Goal: Contribute content: Contribute content

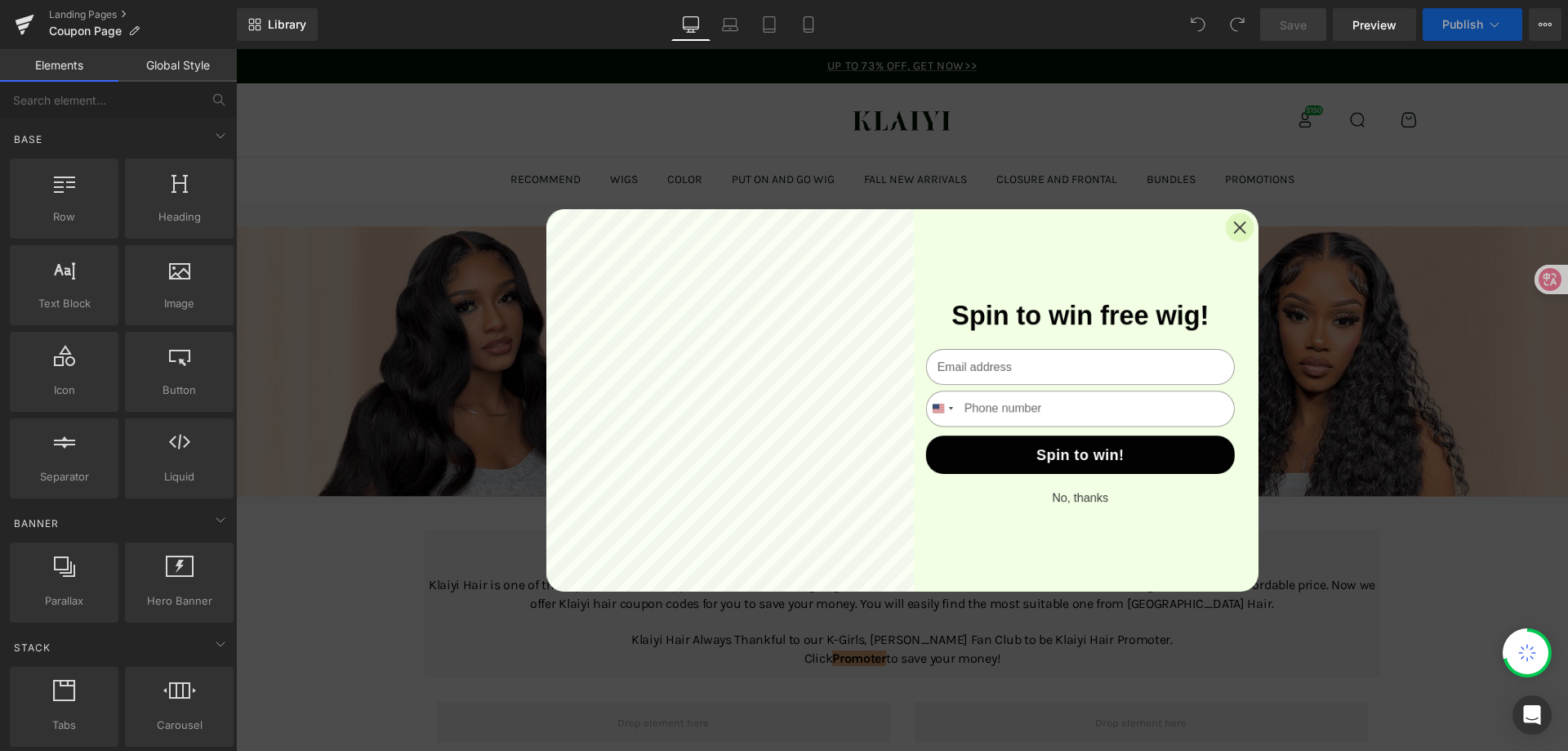
click at [1234, 222] on icon "Close" at bounding box center [1239, 227] width 29 height 29
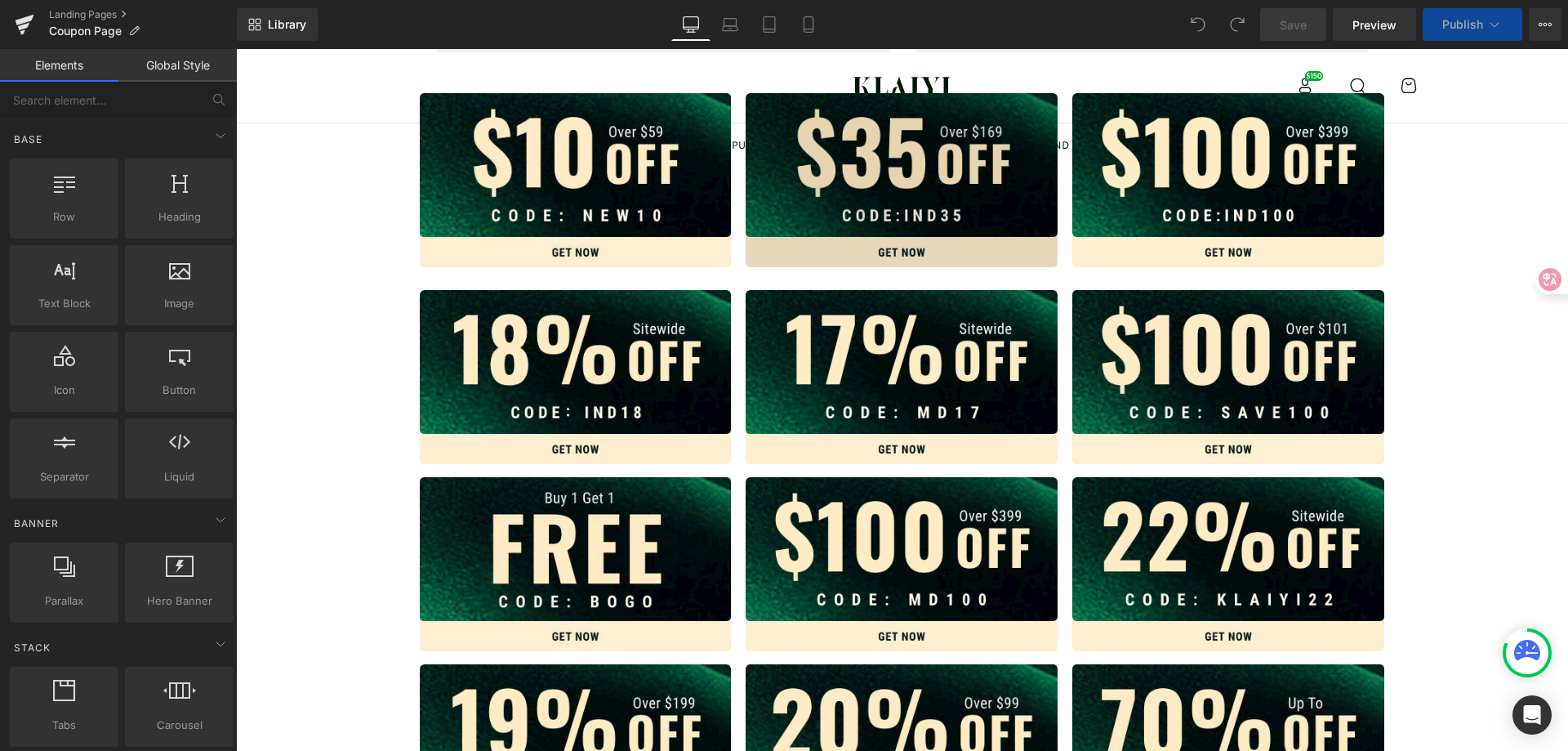
scroll to position [490, 0]
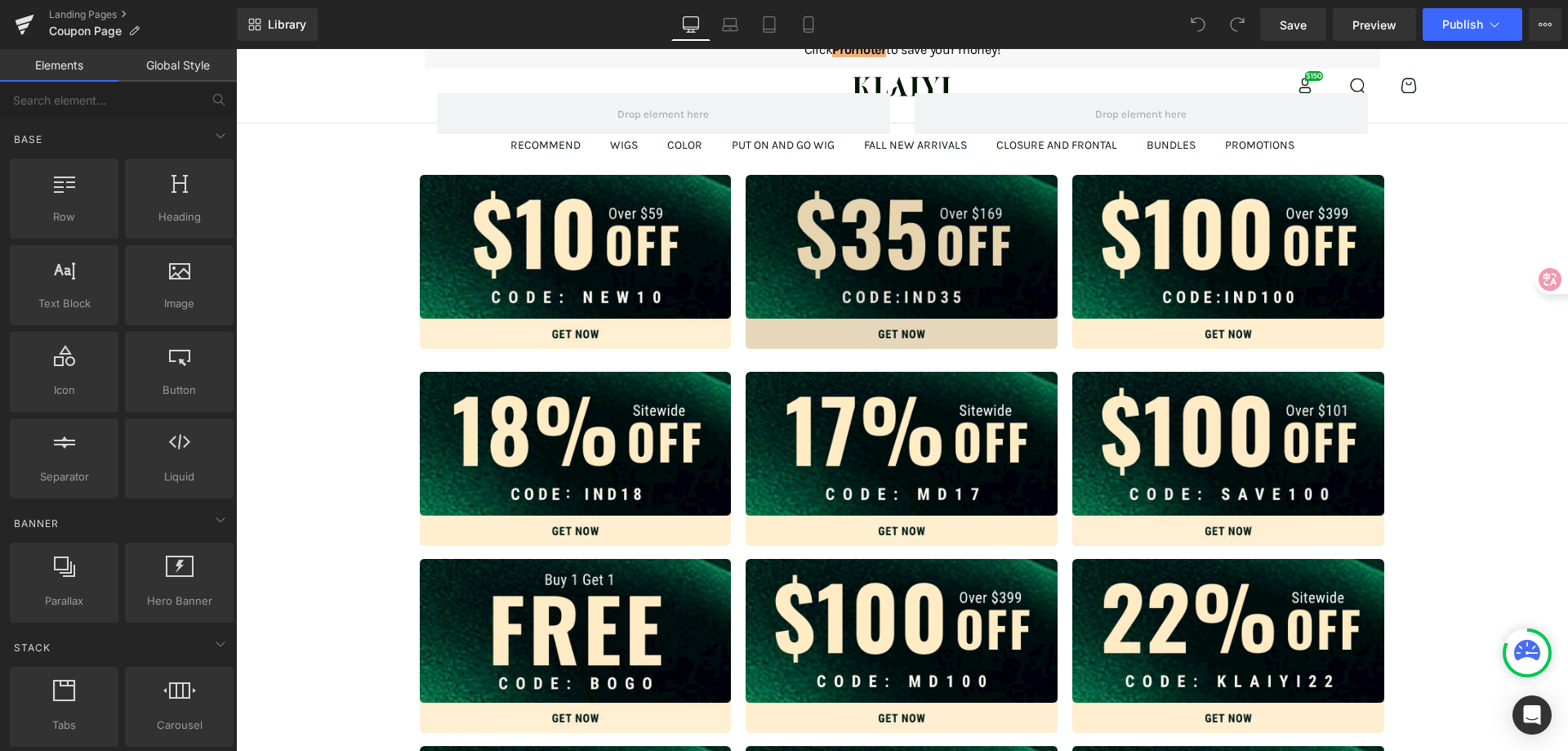
click at [866, 255] on div "Image" at bounding box center [902, 261] width 312 height 174
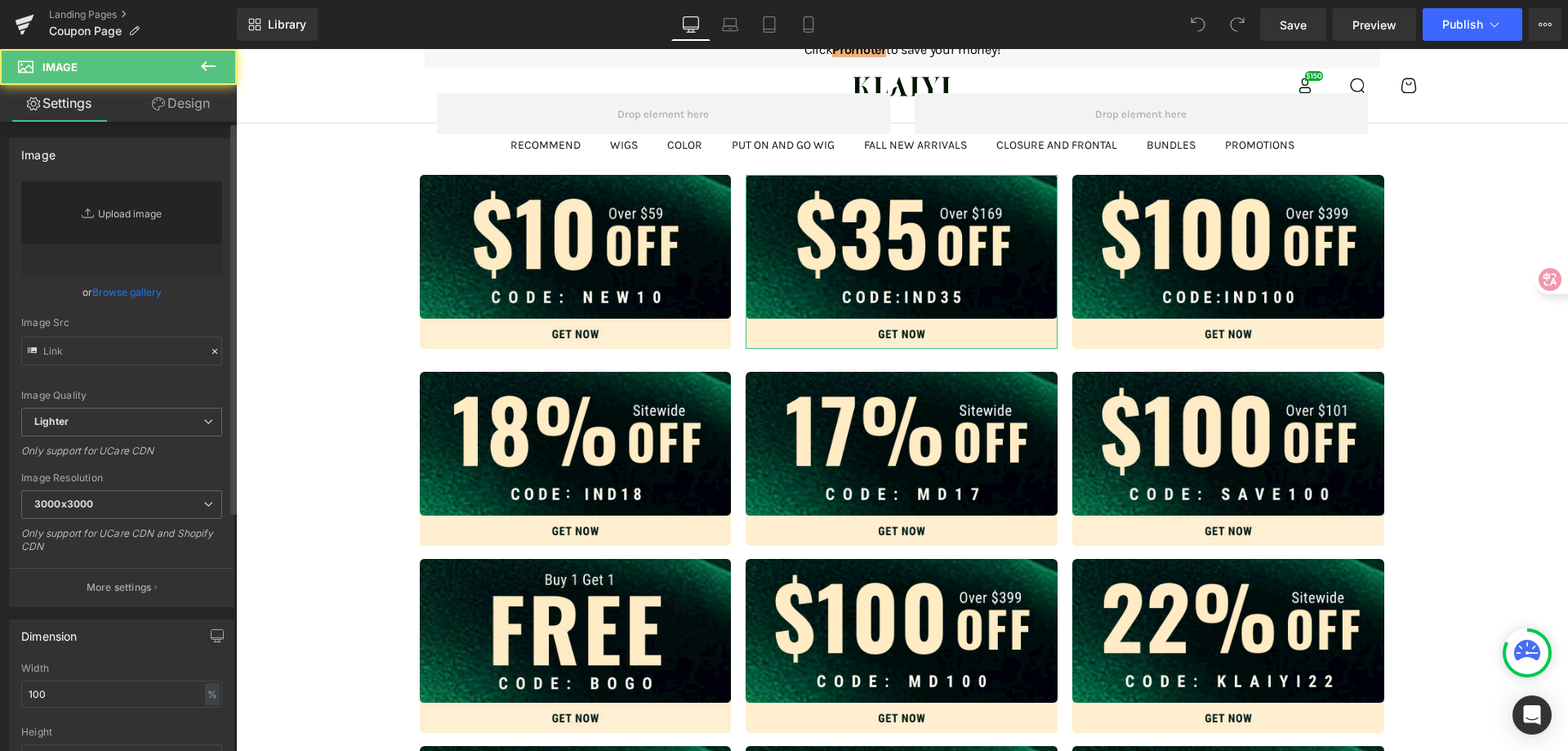
type input "[URL][DOMAIN_NAME]"
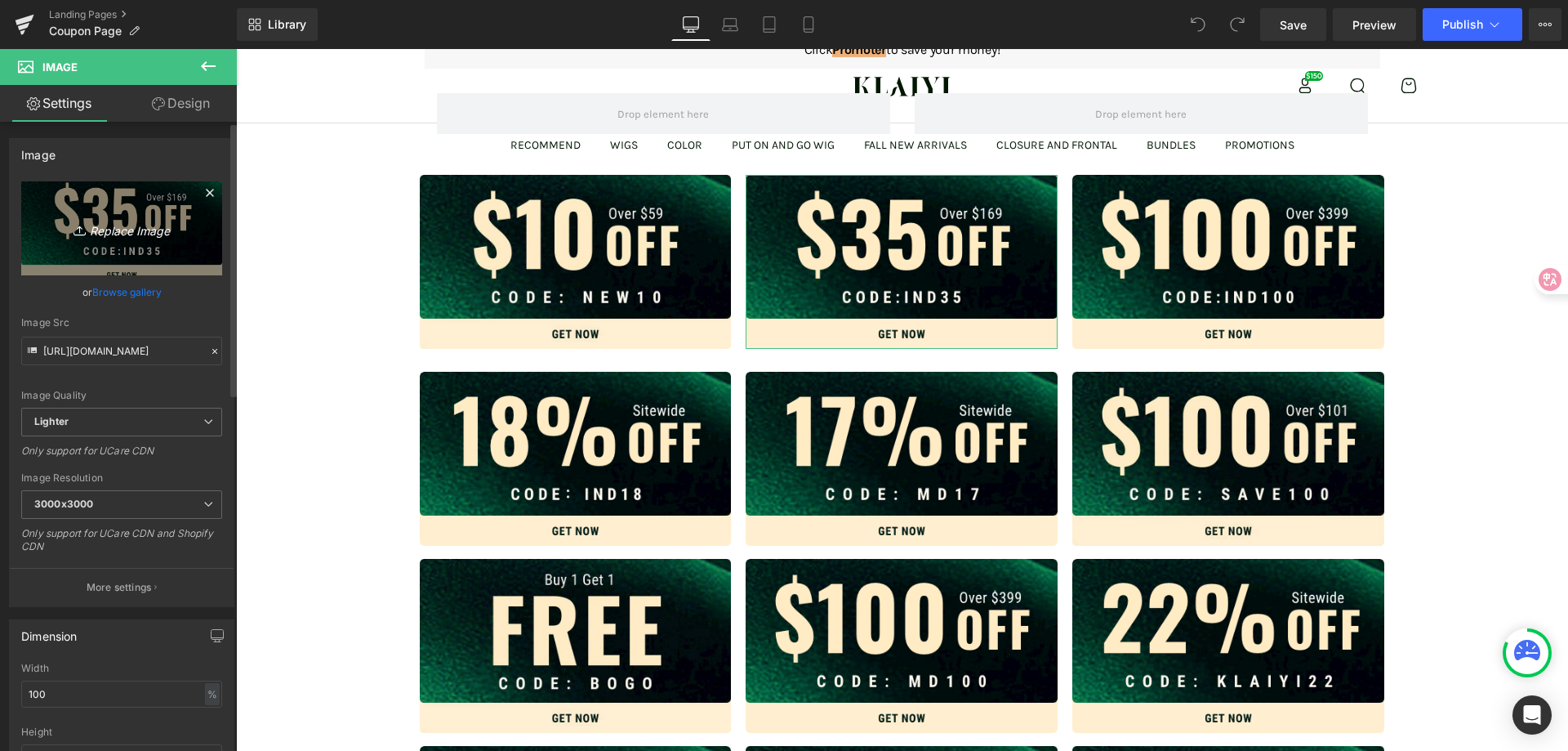
click at [107, 226] on icon "Replace Image" at bounding box center [121, 228] width 131 height 21
type input "C:\fakepath\蒙版组 6658.png"
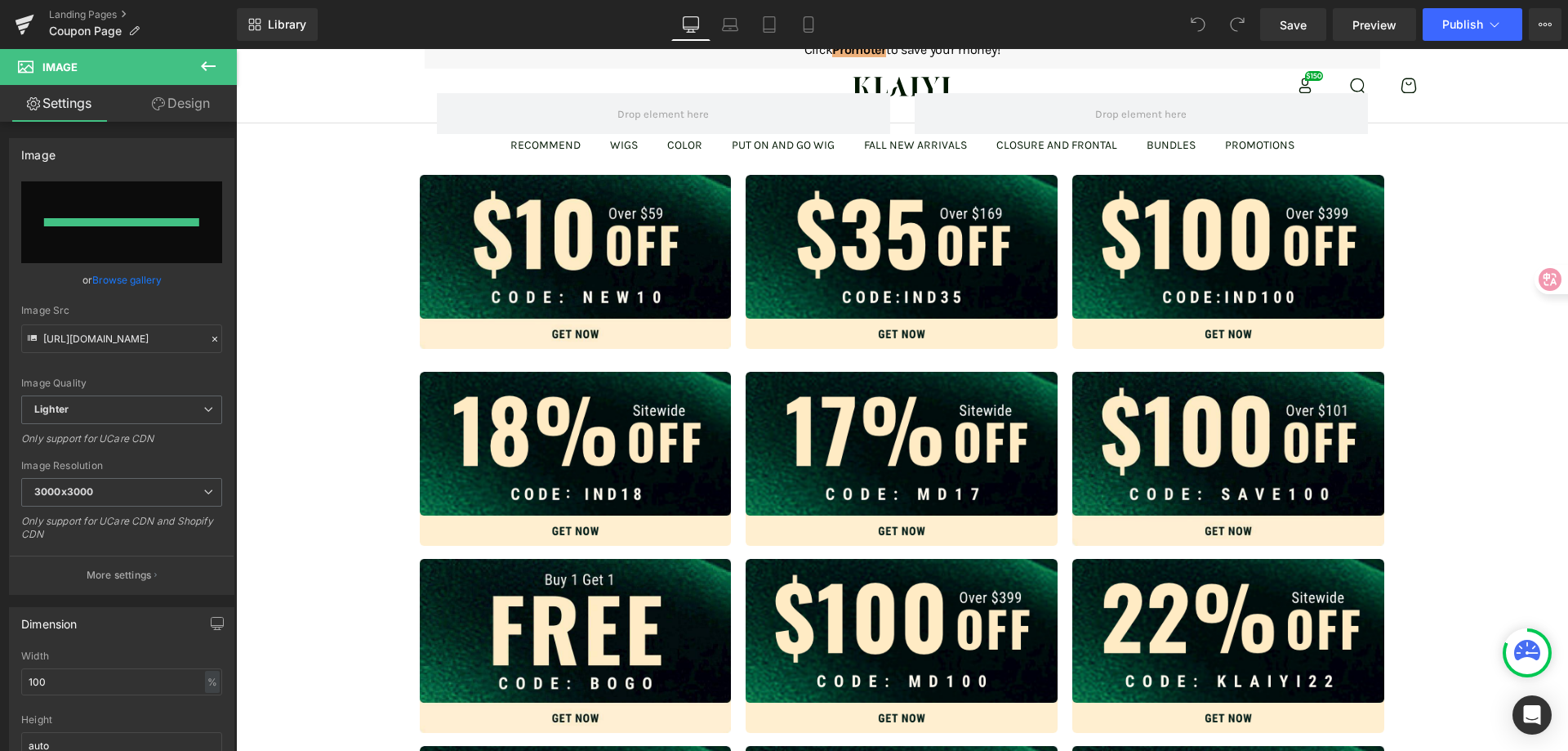
type input "[URL][DOMAIN_NAME]"
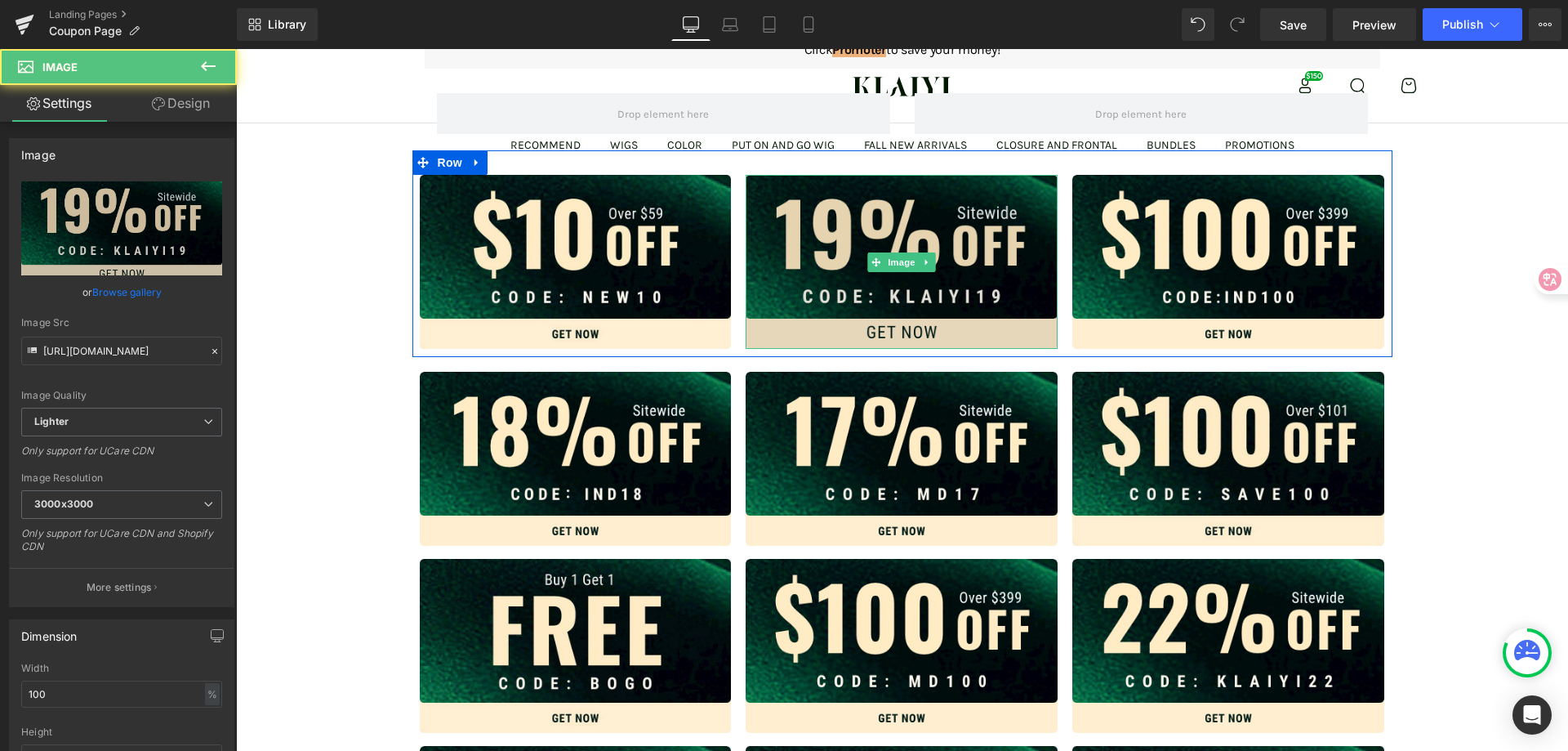
click at [827, 264] on img at bounding box center [902, 261] width 312 height 174
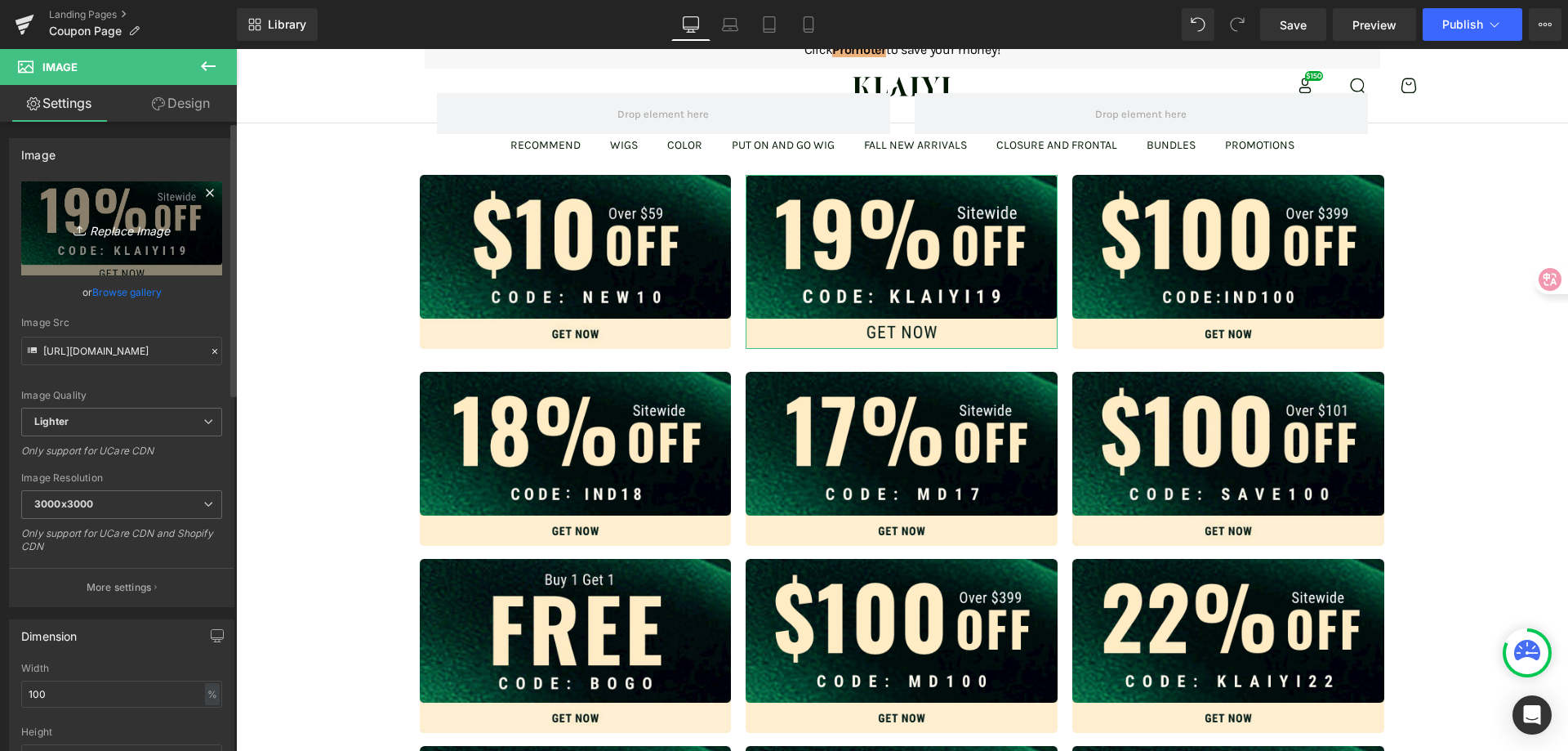
click at [101, 224] on icon "Replace Image" at bounding box center [121, 228] width 131 height 21
type input "C:\fakepath\蒙版组 6664.png"
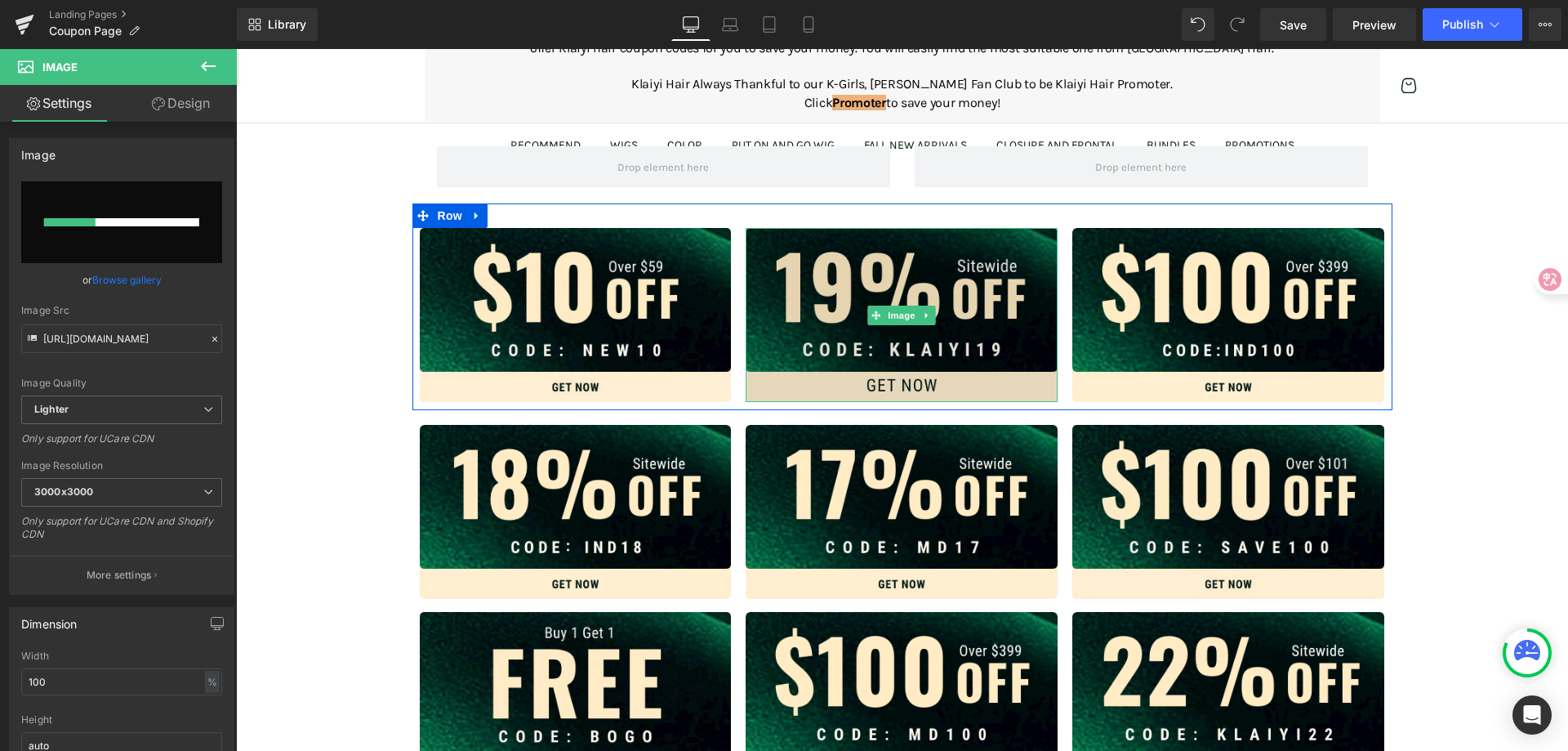
scroll to position [408, 0]
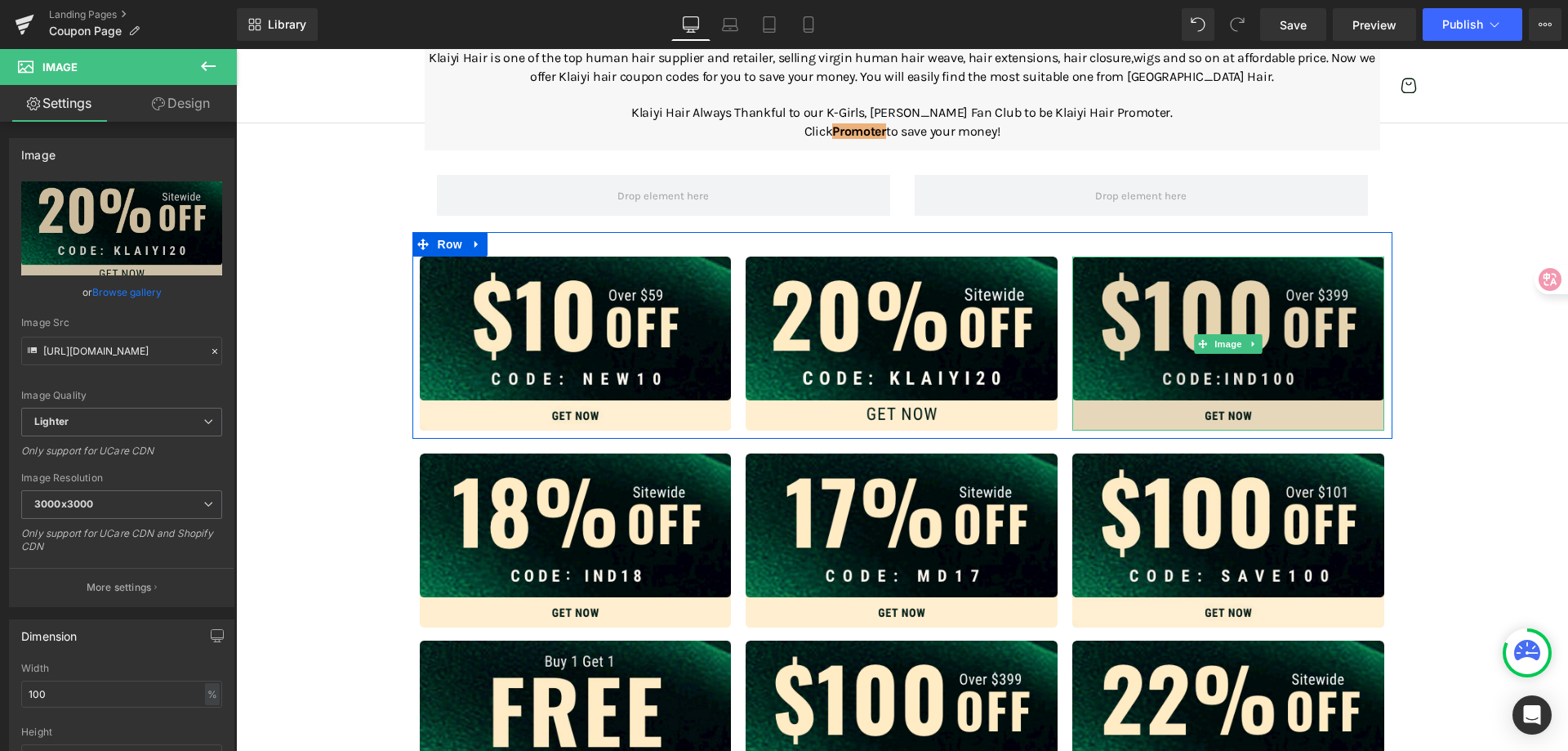
click at [1156, 341] on img at bounding box center [1228, 343] width 312 height 174
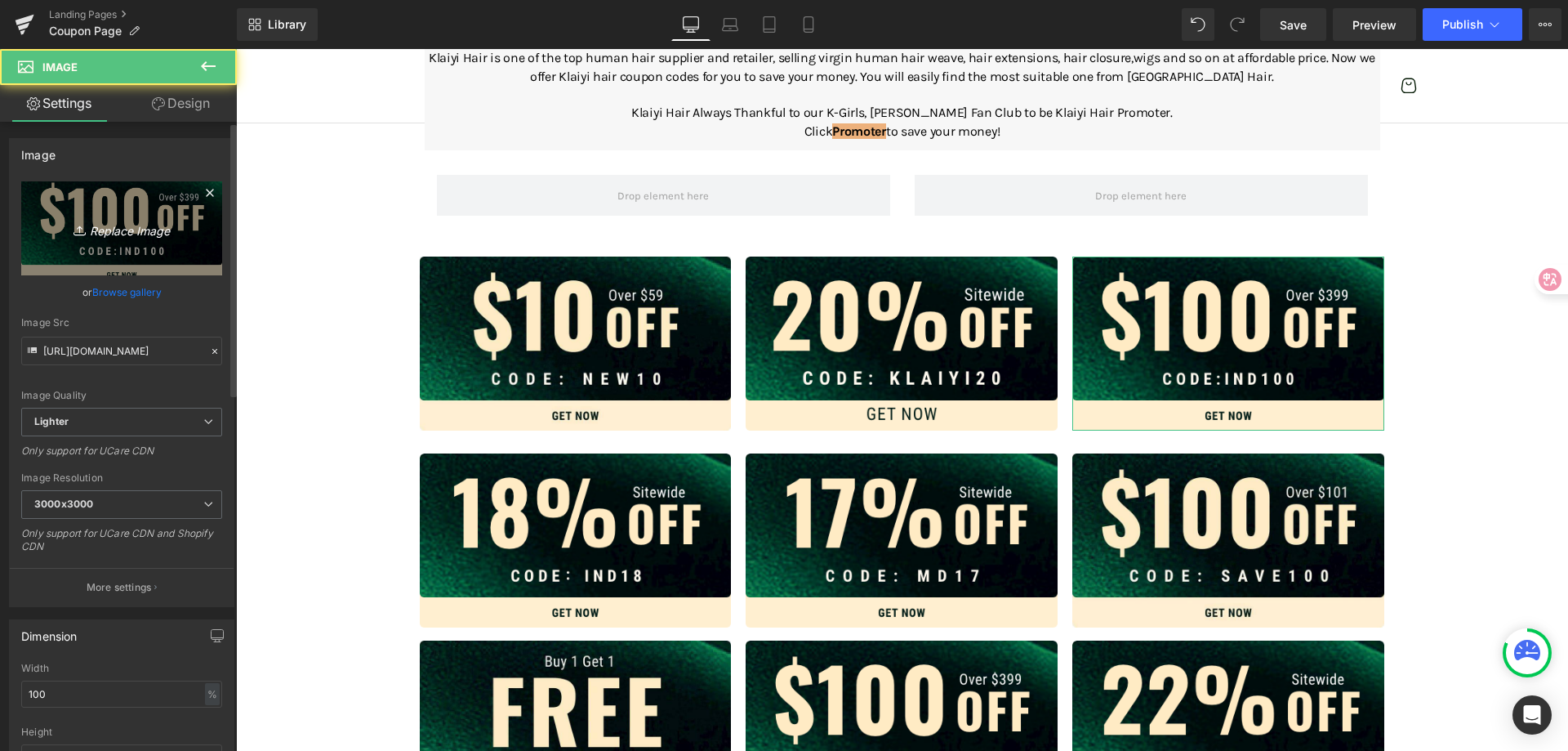
click at [135, 233] on icon "Replace Image" at bounding box center [121, 228] width 131 height 21
type input "C:\fakepath\蒙版组 6666.png"
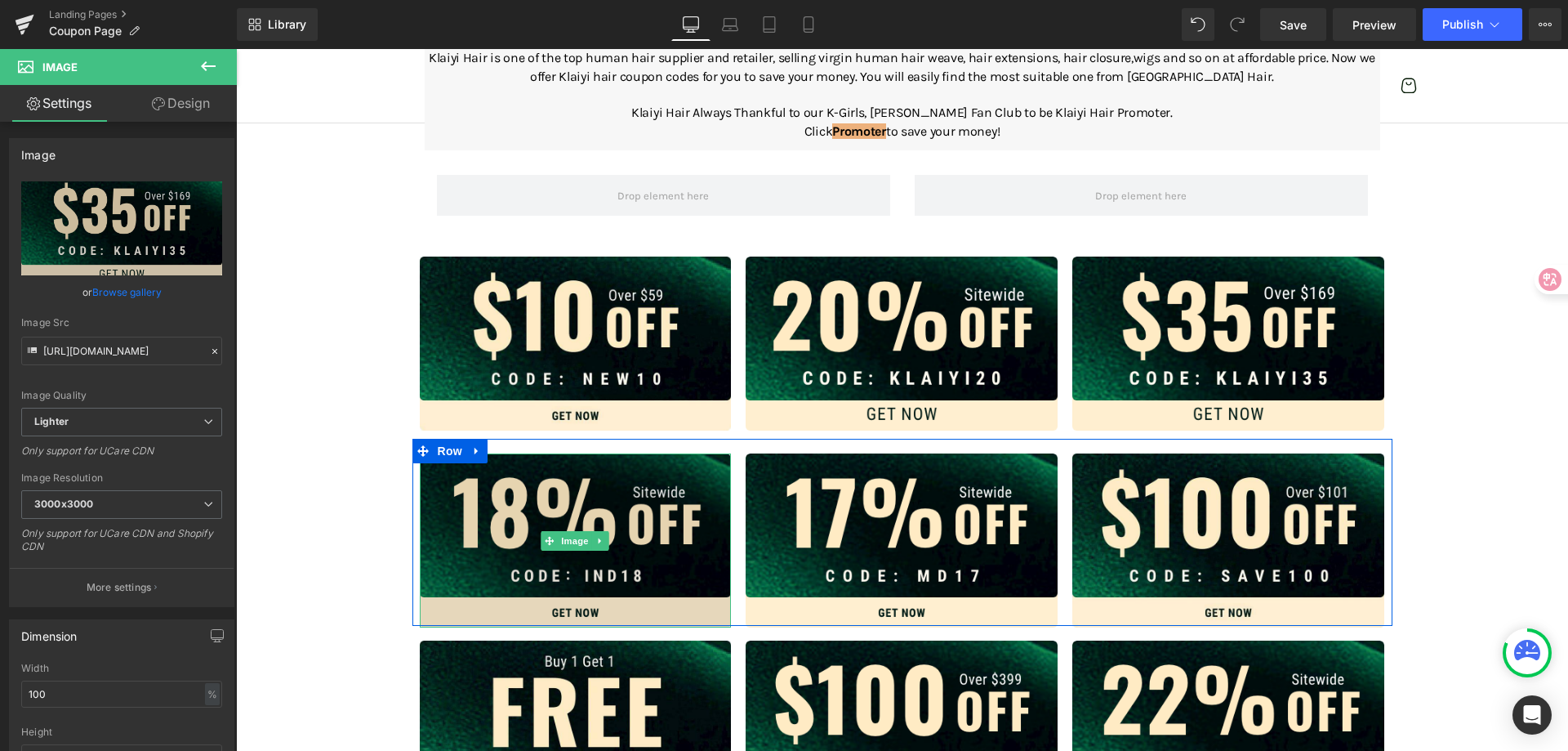
click at [496, 513] on img at bounding box center [576, 540] width 312 height 174
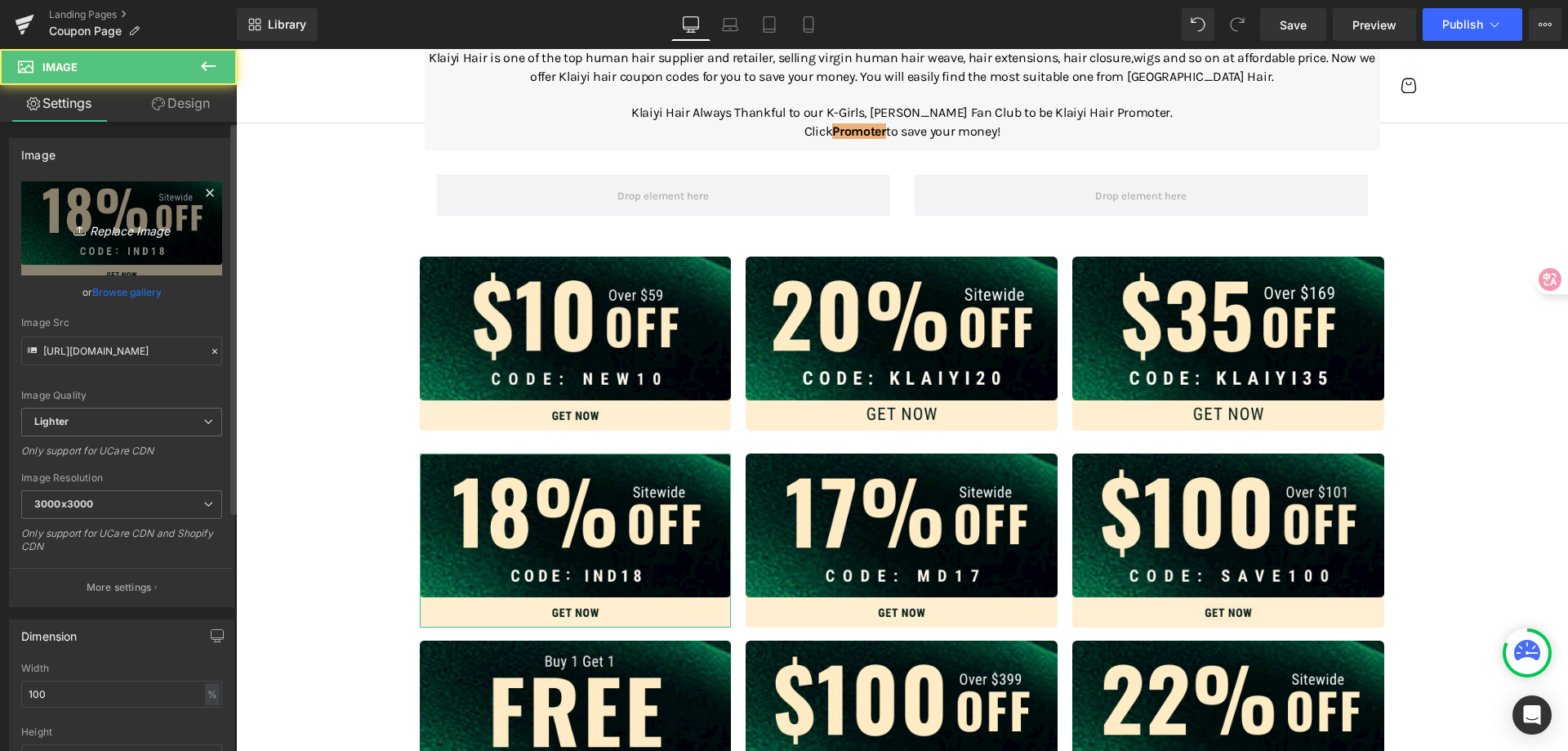
click at [149, 240] on link "Replace Image" at bounding box center [122, 228] width 201 height 94
type input "C:\fakepath\蒙版组 6668.png"
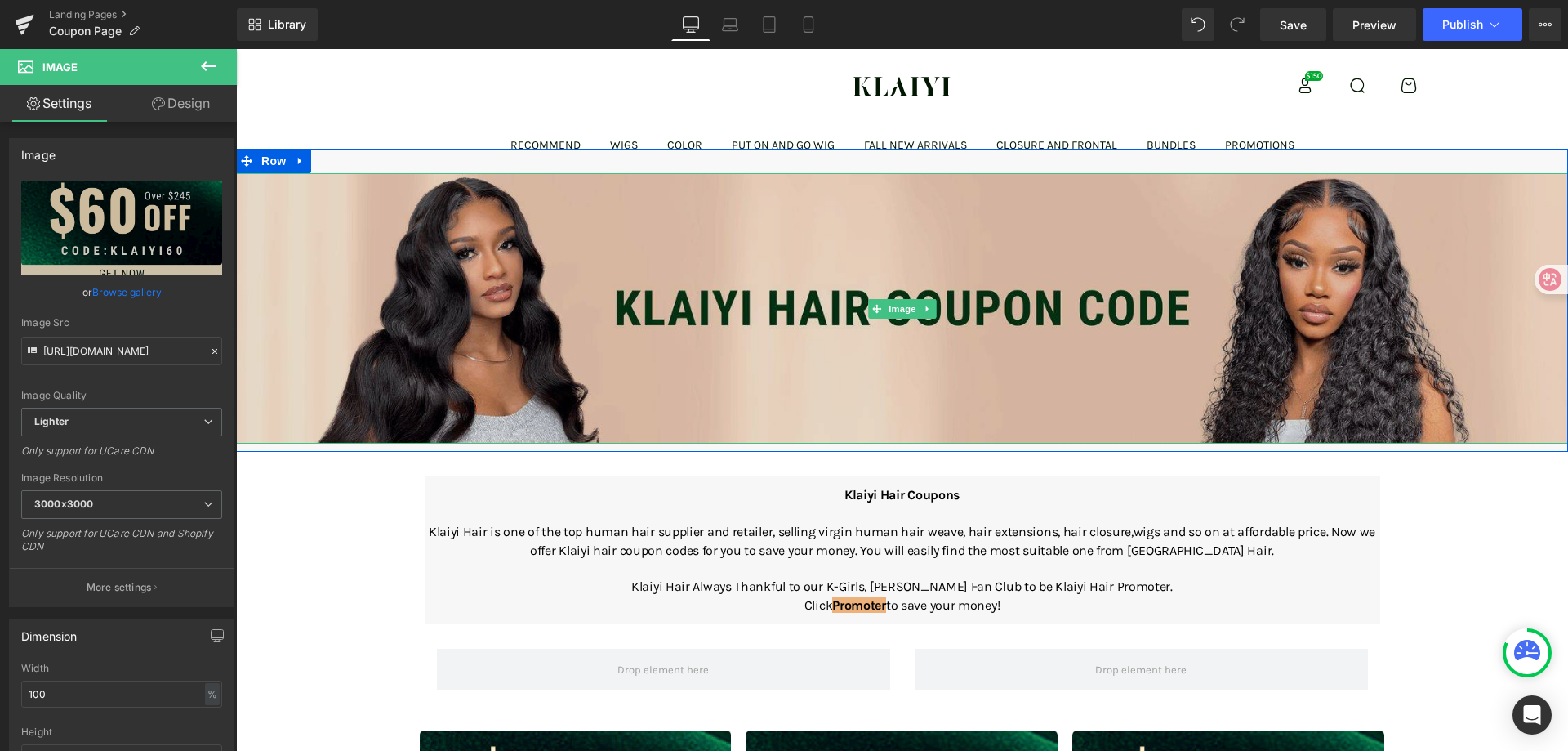
scroll to position [82, 0]
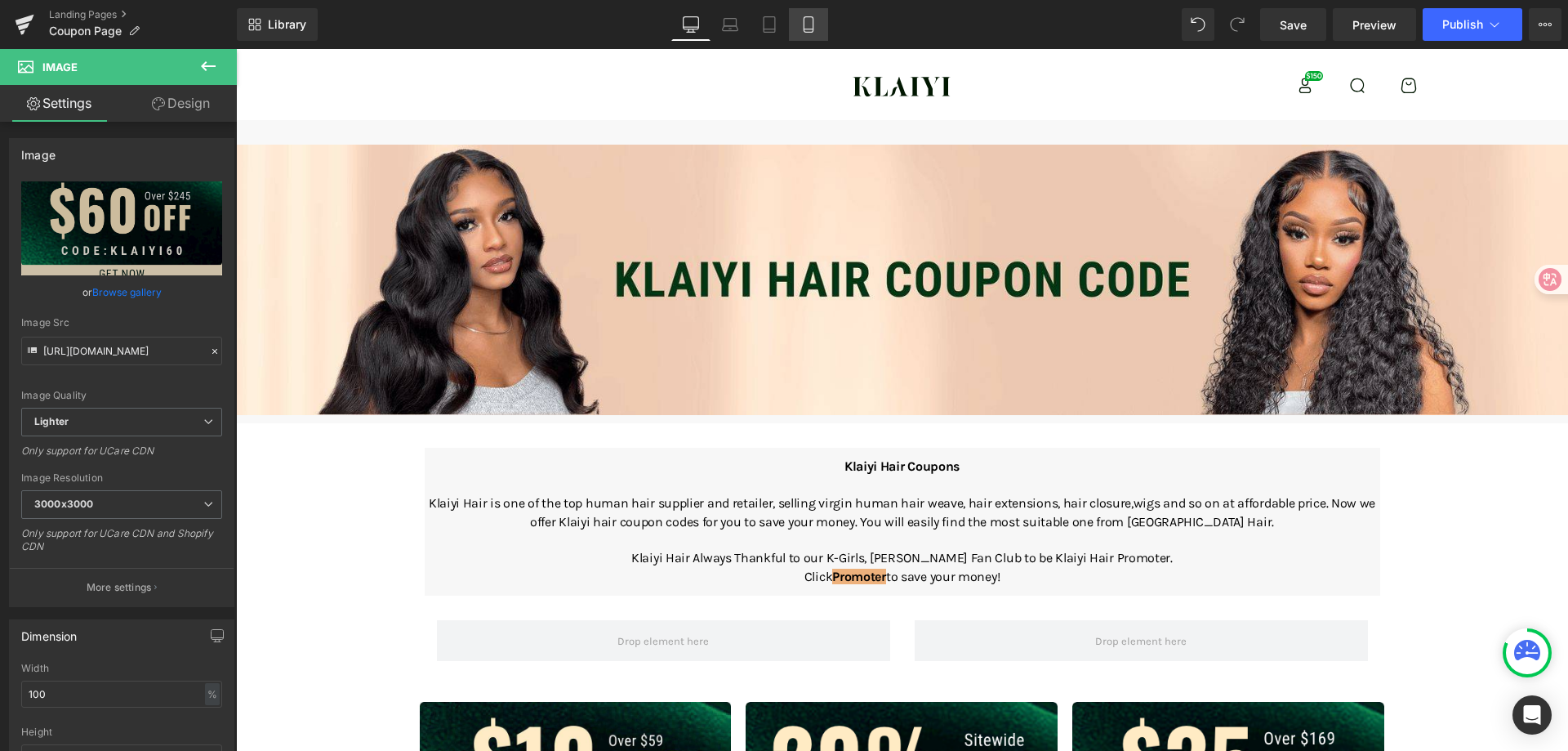
click at [815, 26] on icon at bounding box center [808, 25] width 17 height 17
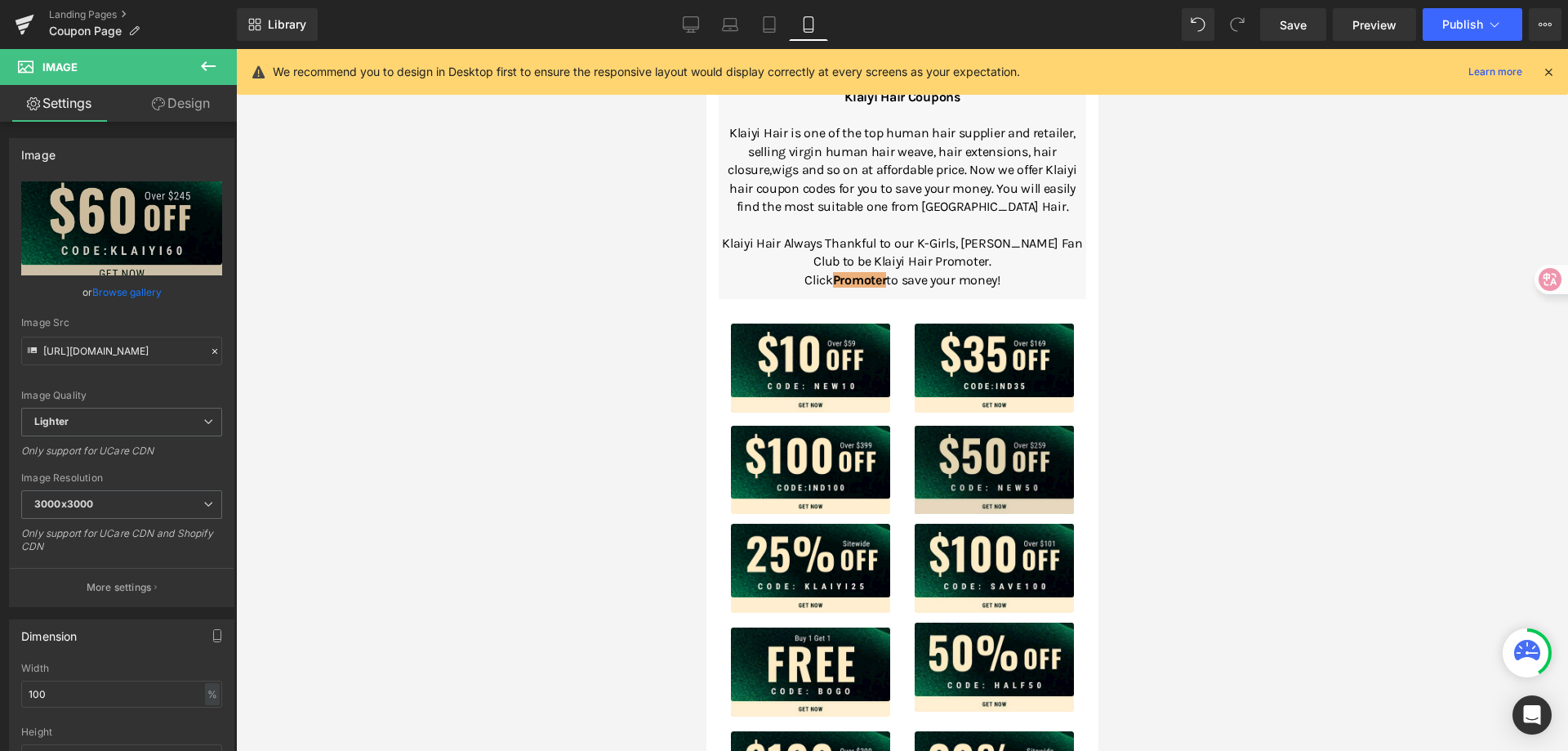
scroll to position [164, 0]
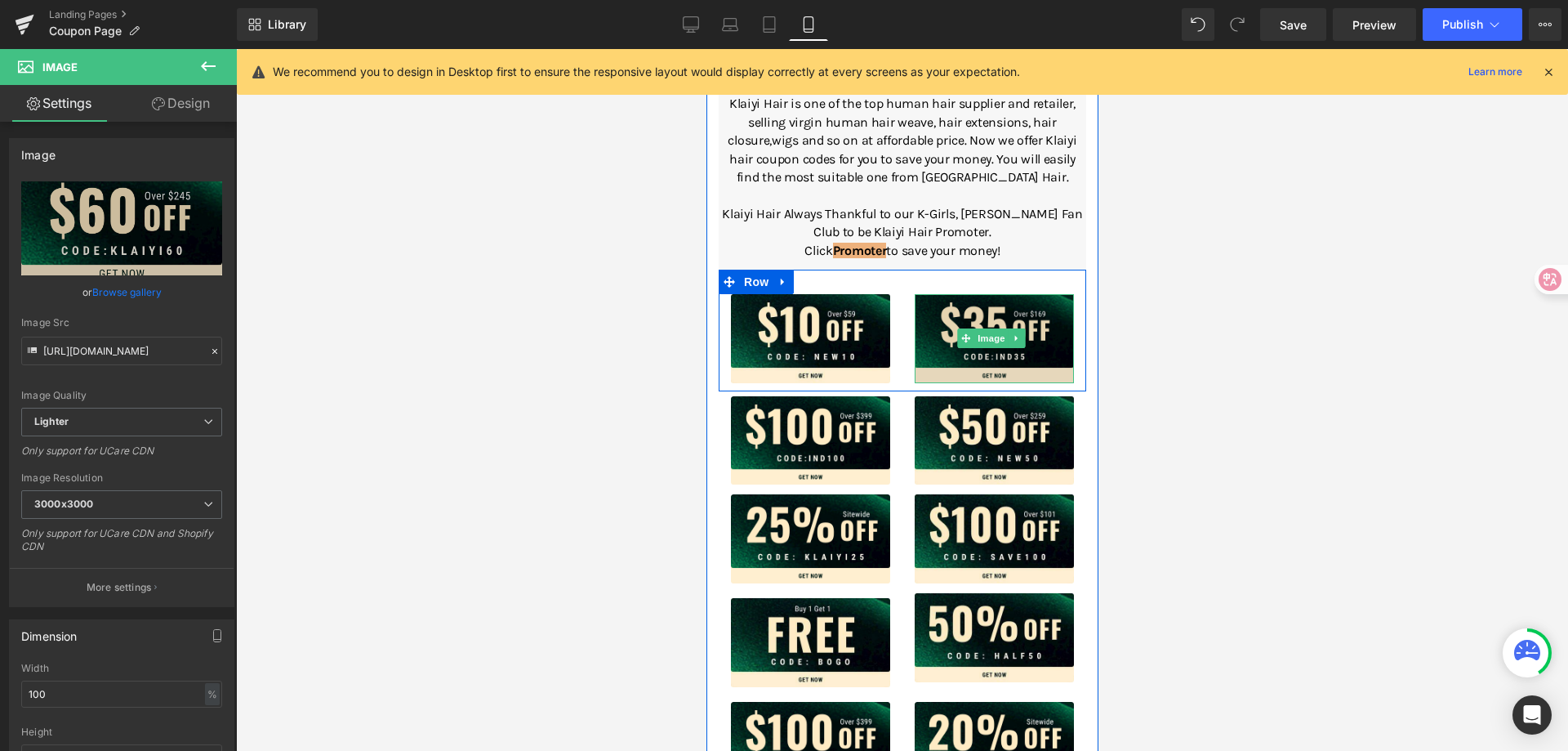
click at [950, 319] on img at bounding box center [993, 338] width 160 height 89
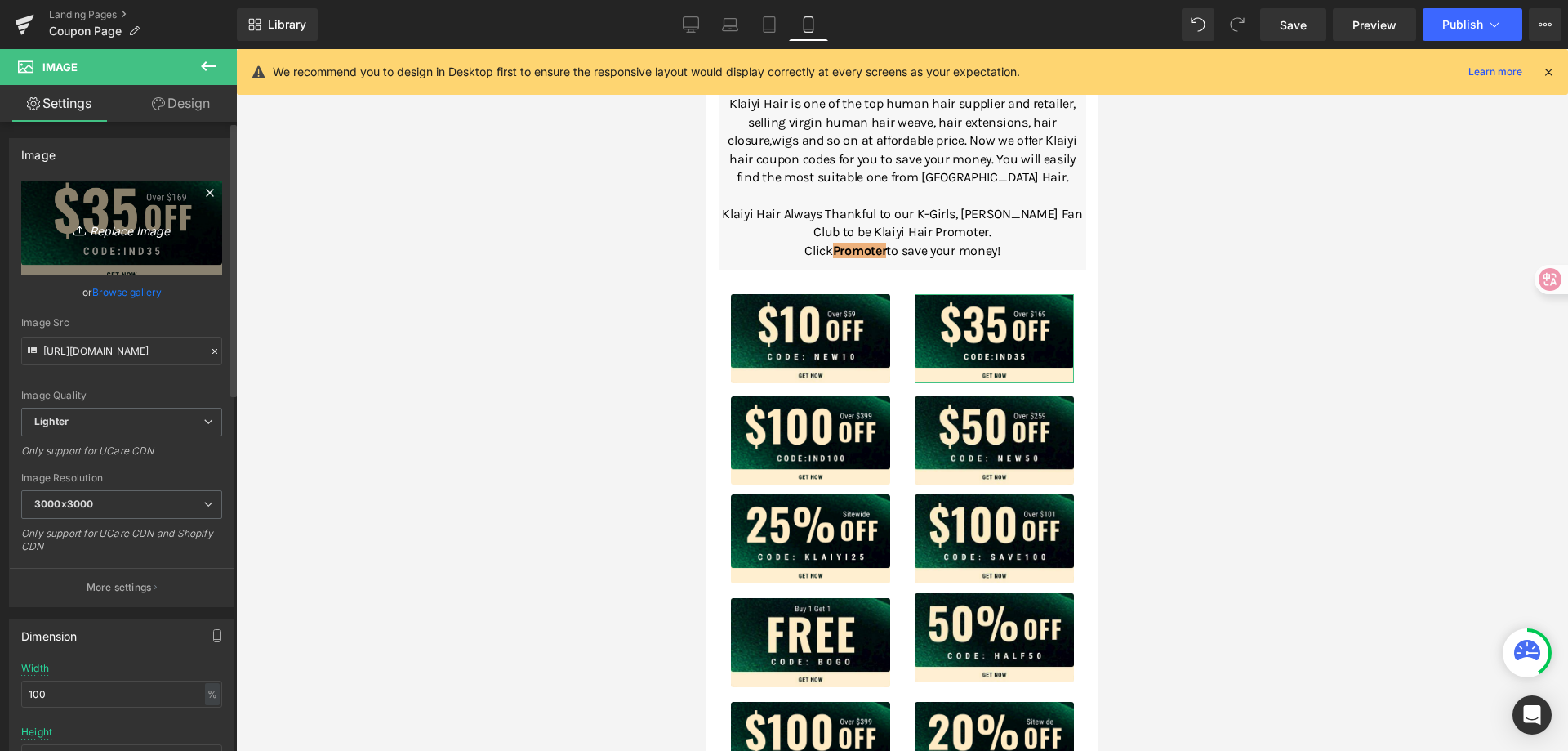
click at [132, 228] on icon "Replace Image" at bounding box center [121, 228] width 131 height 21
type input "C:\fakepath\蒙版组 6666.png"
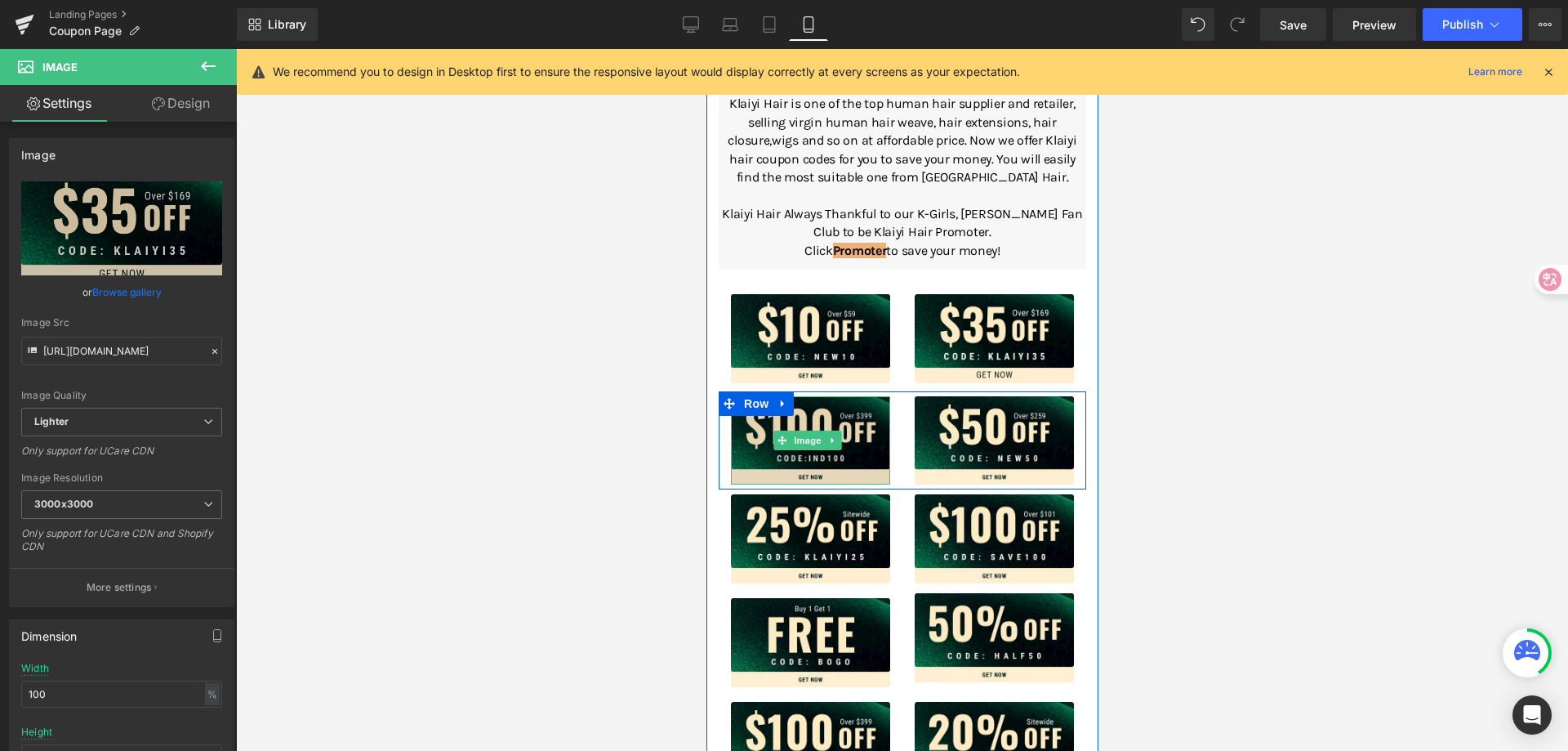
click at [760, 430] on img at bounding box center [810, 441] width 160 height 89
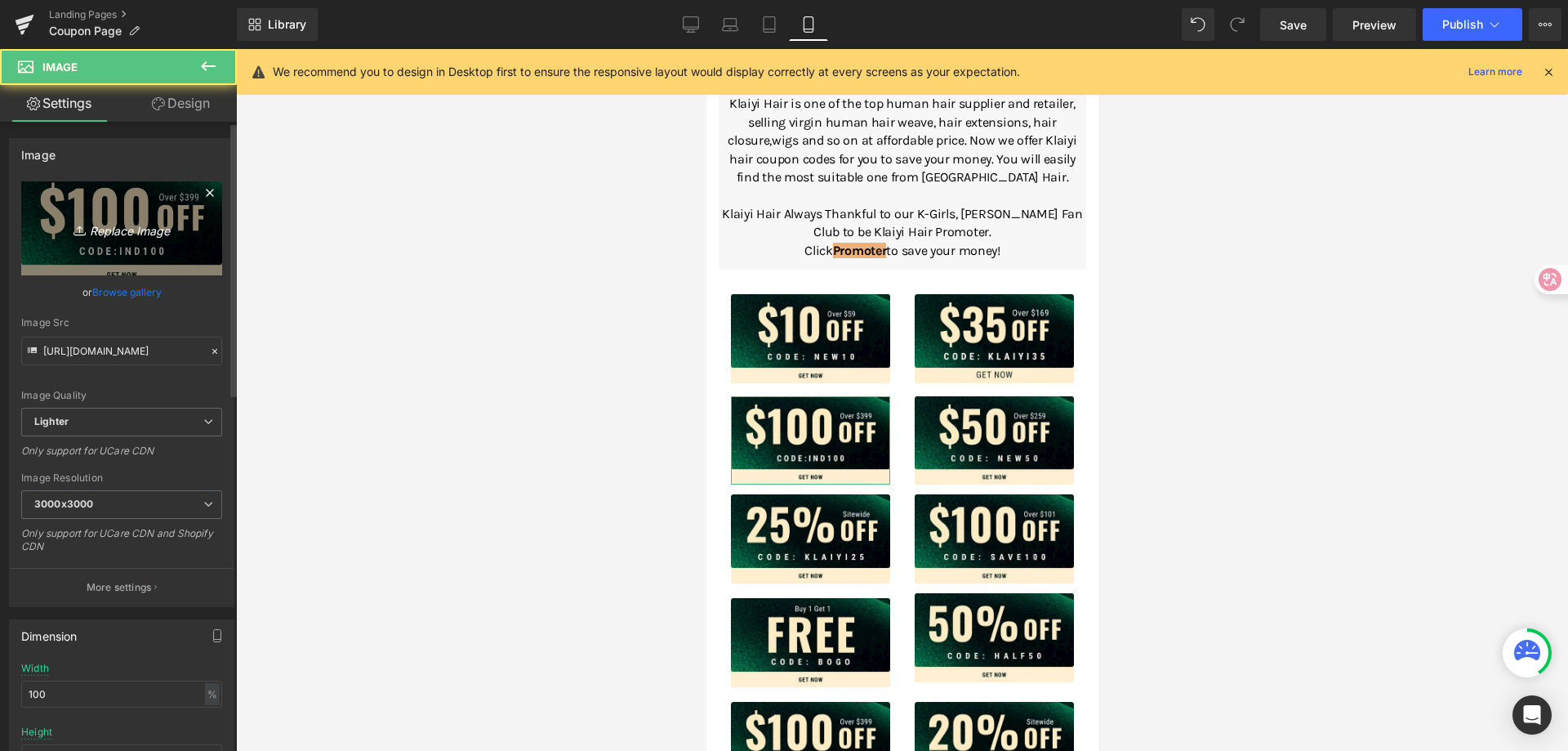
click at [160, 243] on link "Replace Image" at bounding box center [122, 228] width 201 height 94
type input "C:\fakepath\蒙版组 6668.png"
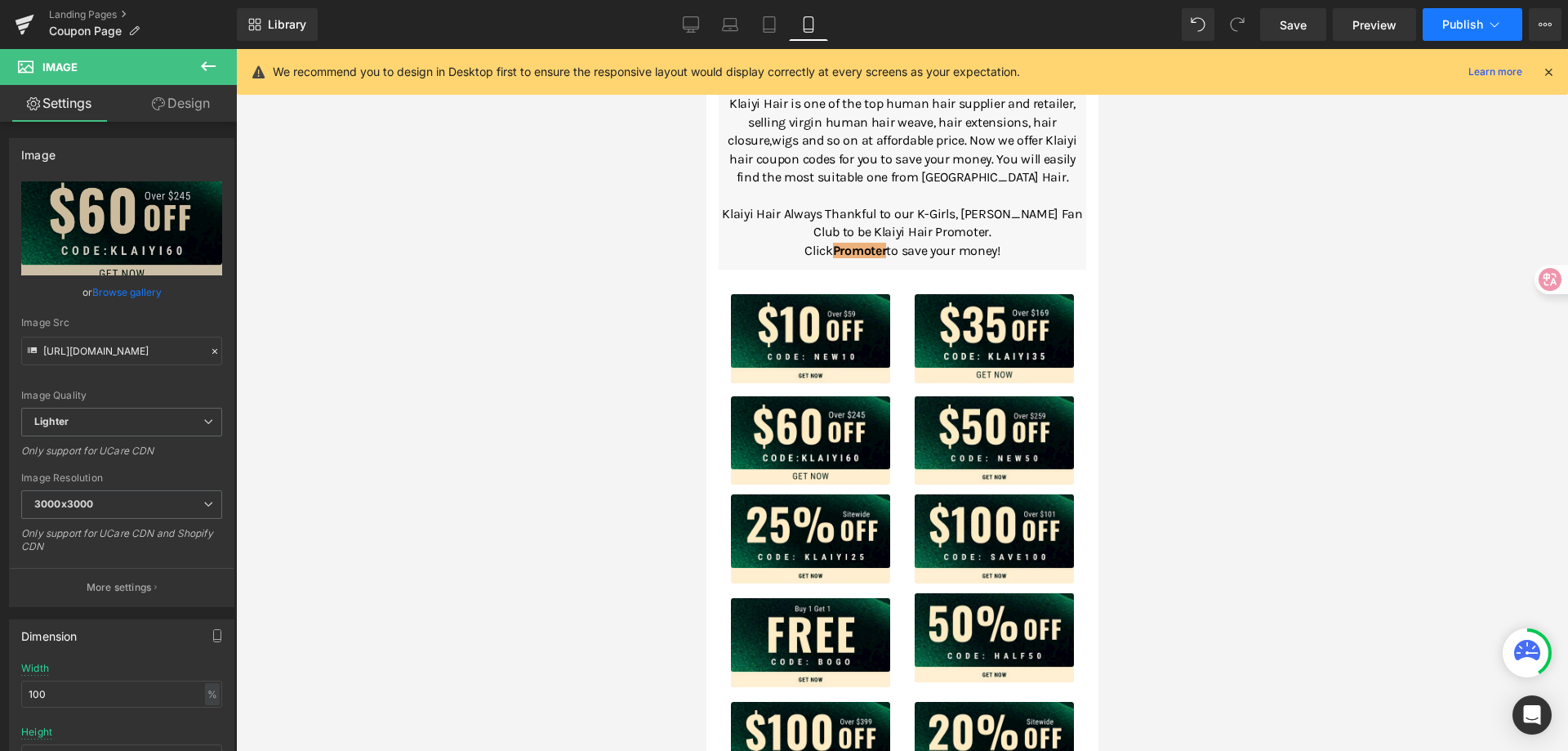
click at [1470, 22] on span "Publish" at bounding box center [1463, 24] width 40 height 13
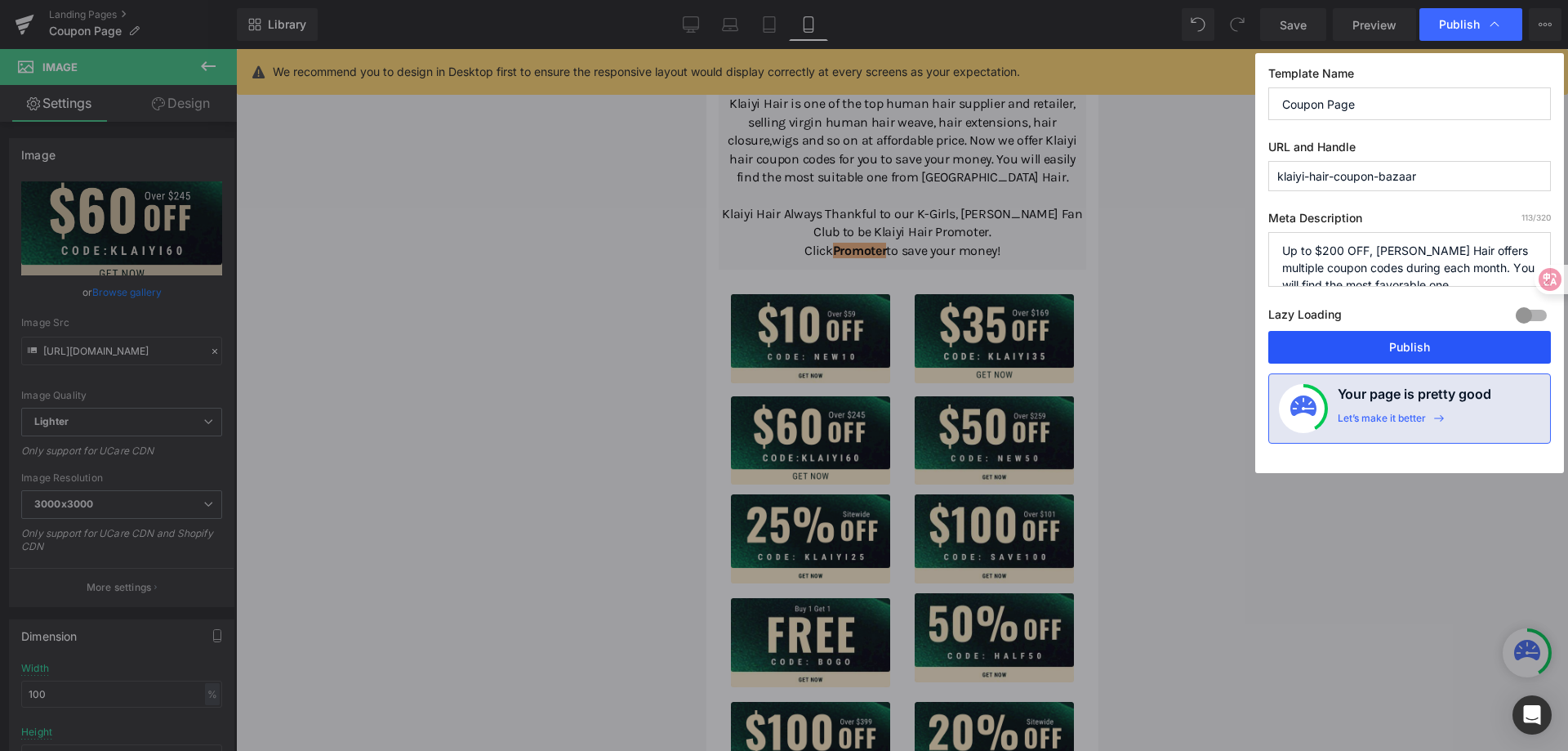
click at [1422, 340] on button "Publish" at bounding box center [1409, 347] width 283 height 33
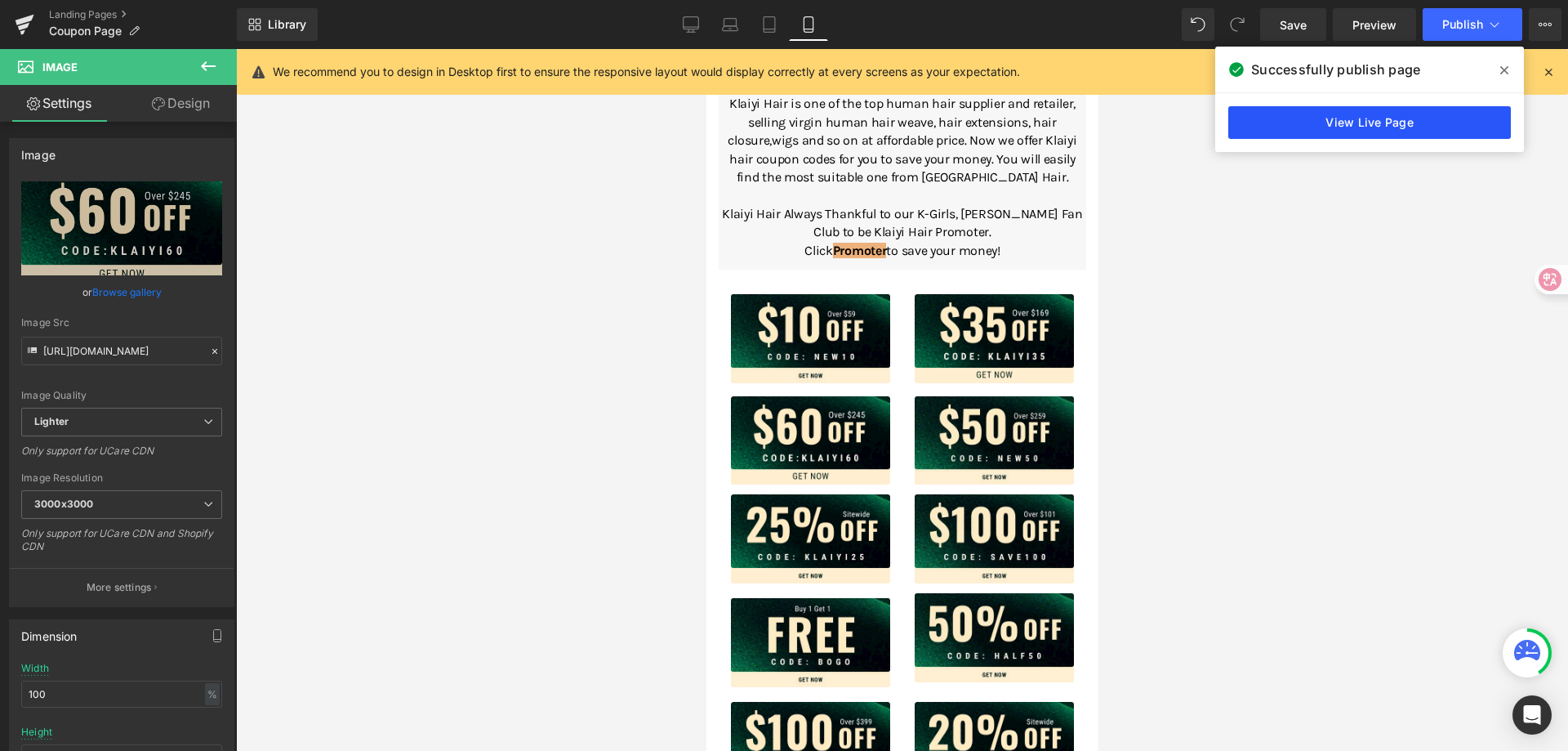
click at [1400, 119] on link "View Live Page" at bounding box center [1370, 122] width 283 height 33
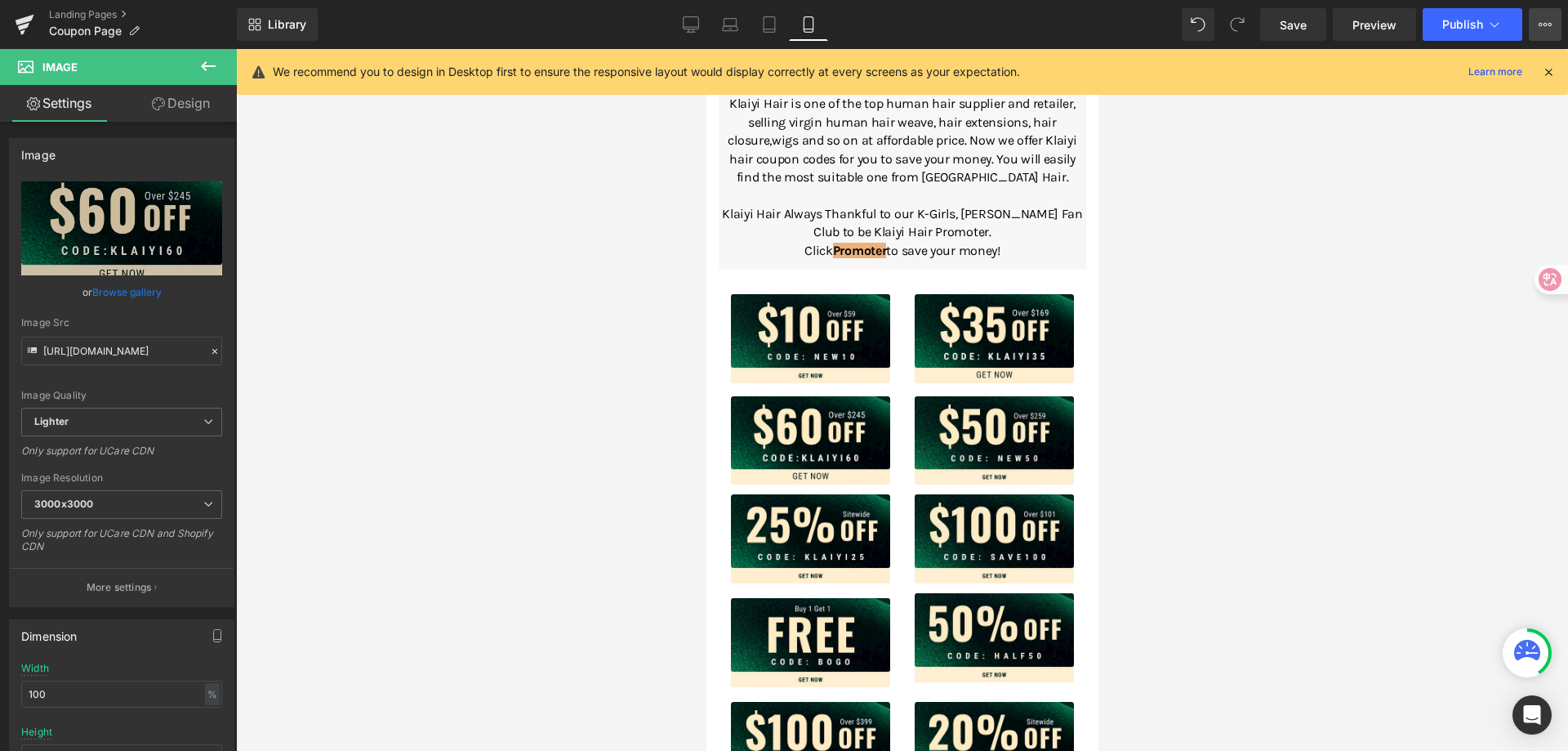
click at [1539, 24] on icon at bounding box center [1541, 24] width 4 height 3
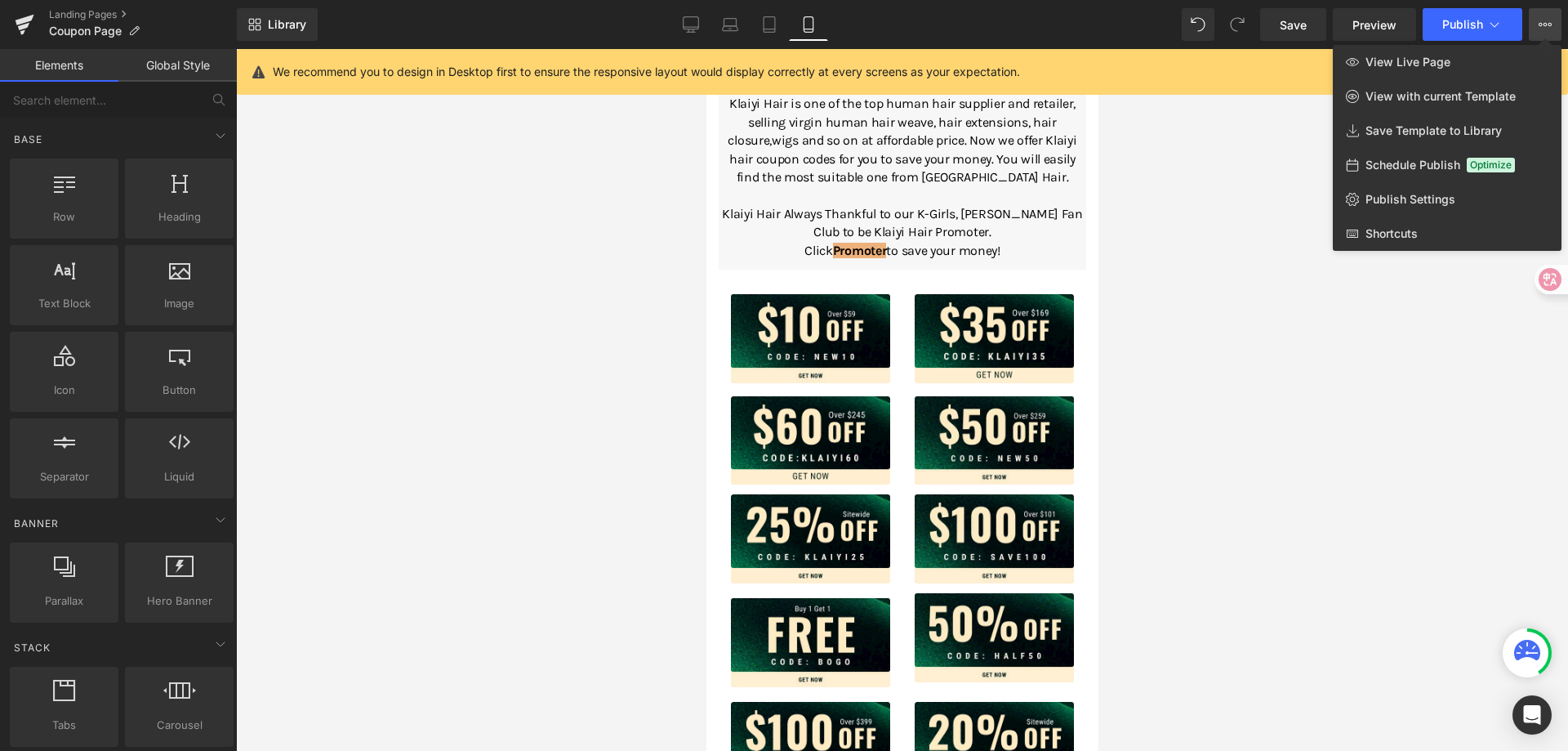
click at [1410, 423] on div at bounding box center [903, 400] width 1332 height 702
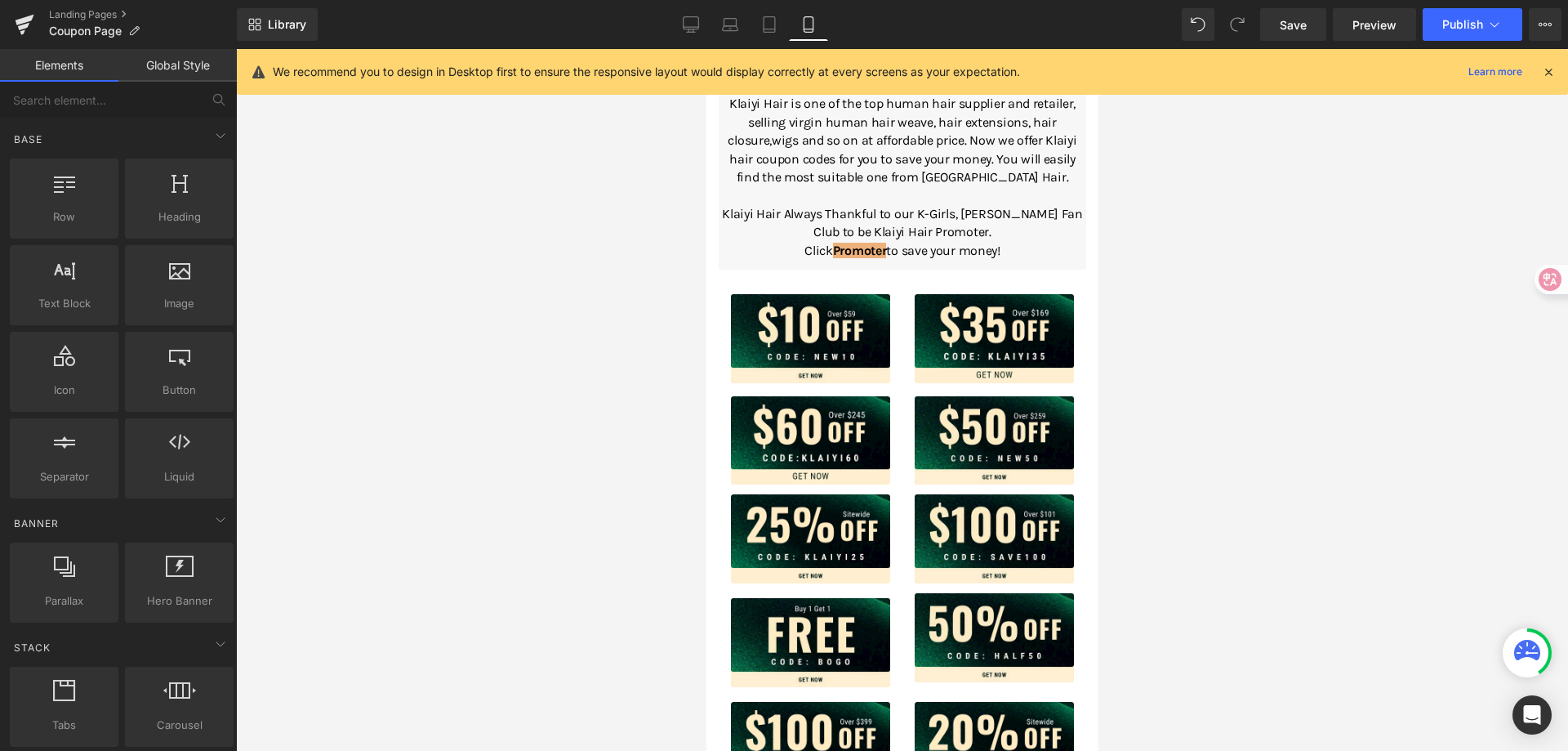
click at [1548, 71] on icon at bounding box center [1548, 71] width 15 height 15
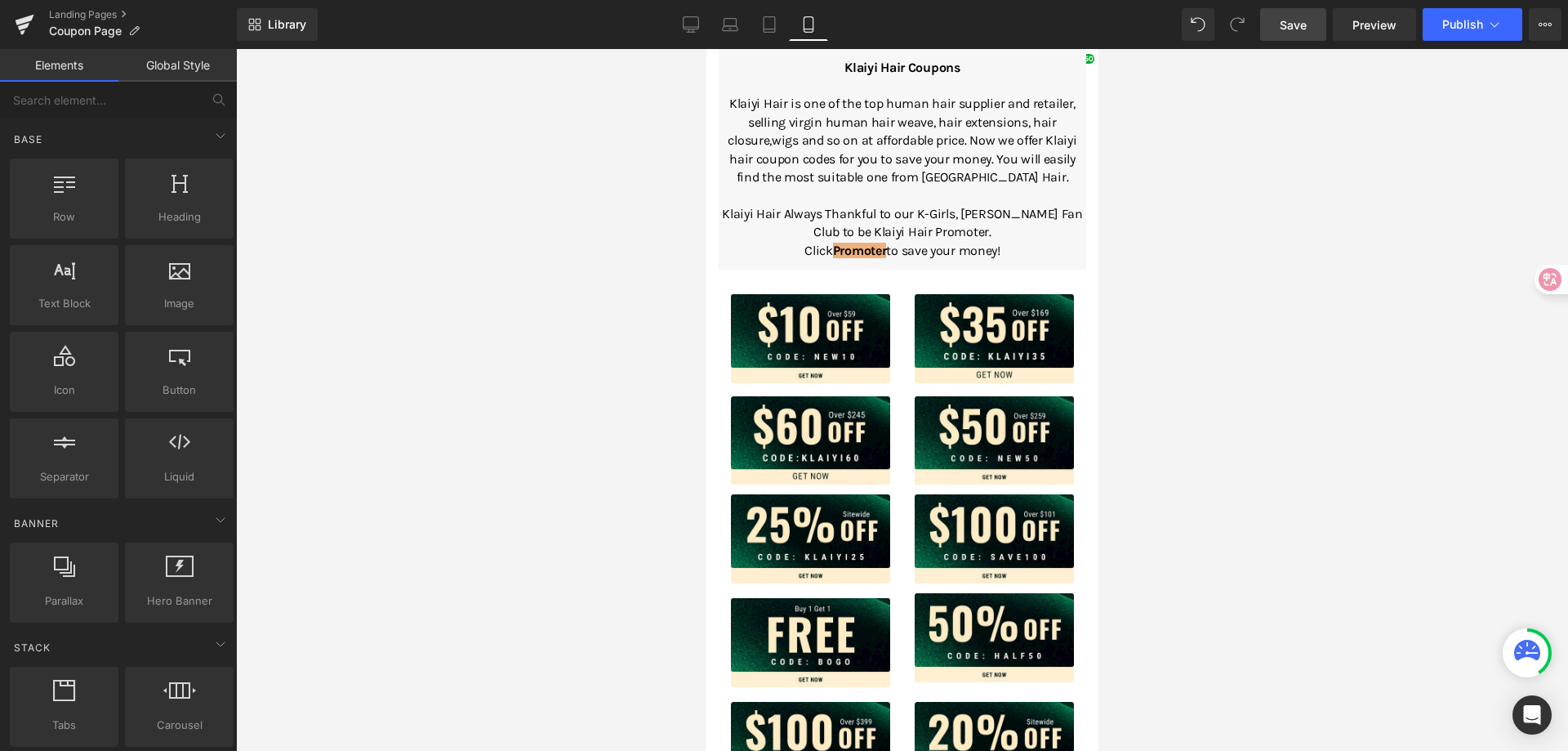
click at [1295, 24] on span "Save" at bounding box center [1293, 25] width 27 height 17
click at [1462, 24] on span "Publish" at bounding box center [1463, 24] width 40 height 13
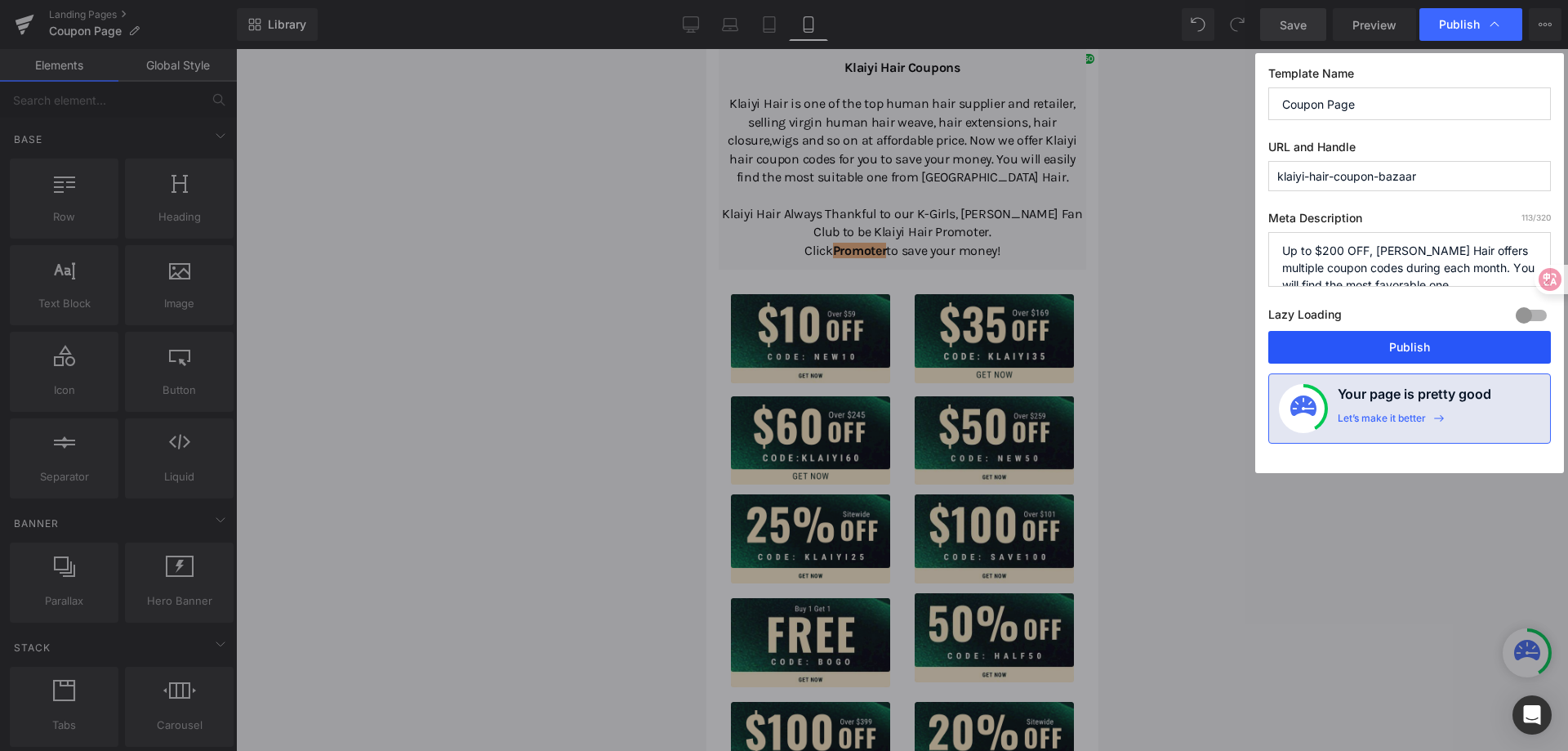
click at [1378, 346] on button "Publish" at bounding box center [1409, 347] width 283 height 33
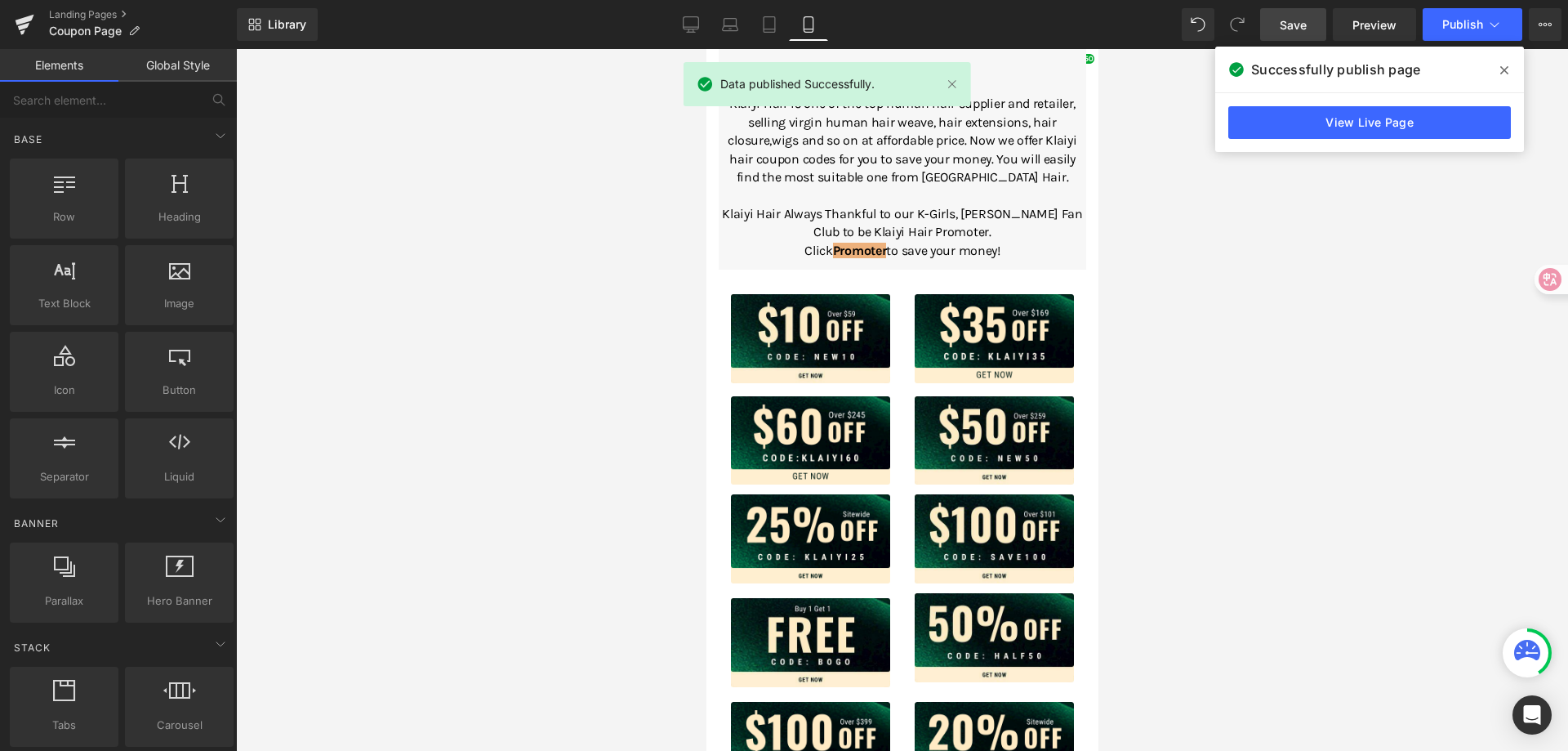
click at [1509, 69] on span at bounding box center [1504, 70] width 27 height 27
